Goal: Information Seeking & Learning: Learn about a topic

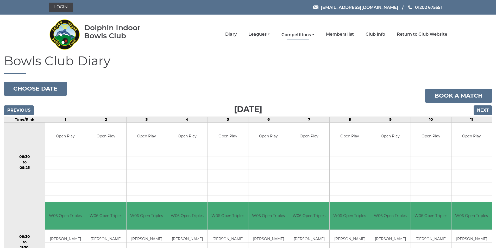
click at [312, 33] on link "Competitions" at bounding box center [298, 35] width 33 height 6
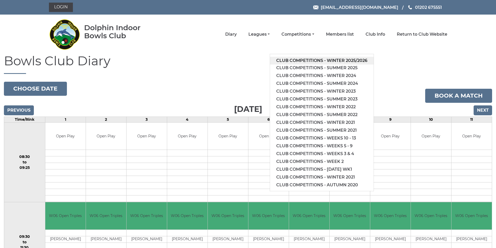
click at [309, 59] on link "Club competitions - Winter 2025/2026" at bounding box center [322, 61] width 104 height 8
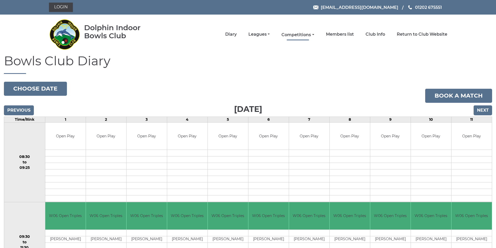
click at [306, 33] on link "Competitions" at bounding box center [298, 35] width 33 height 6
click at [301, 34] on link "Competitions" at bounding box center [298, 35] width 33 height 6
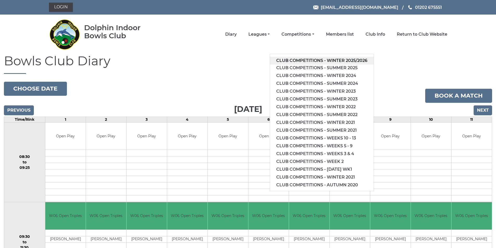
click at [304, 57] on link "Club competitions - Winter 2025/2026" at bounding box center [322, 61] width 104 height 8
